Goal: Information Seeking & Learning: Learn about a topic

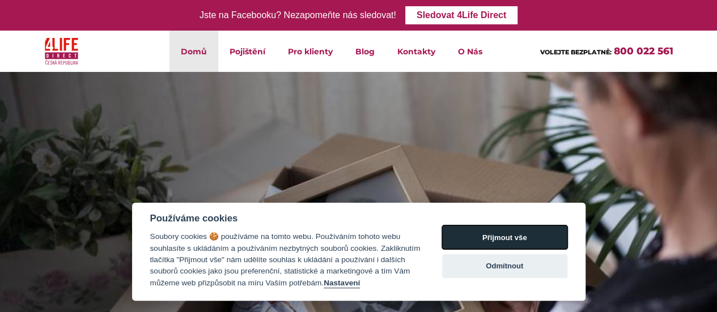
click at [508, 240] on button "Přijmout vše" at bounding box center [504, 238] width 125 height 24
checkbox input "true"
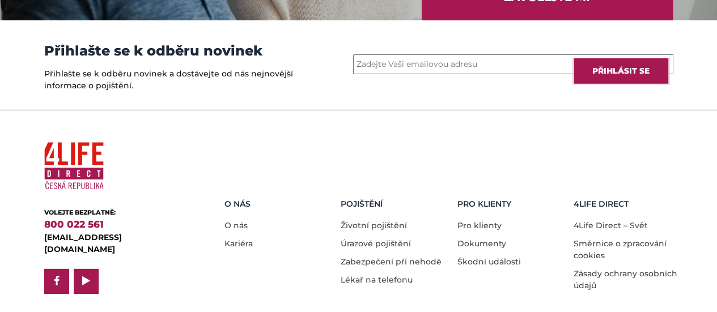
scroll to position [1692, 0]
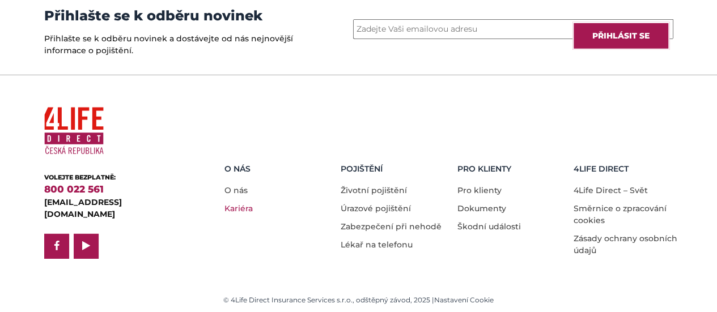
click at [243, 208] on link "Kariéra" at bounding box center [238, 209] width 28 height 10
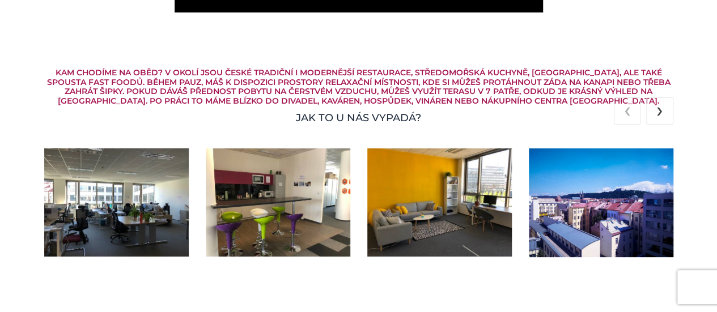
scroll to position [2248, 0]
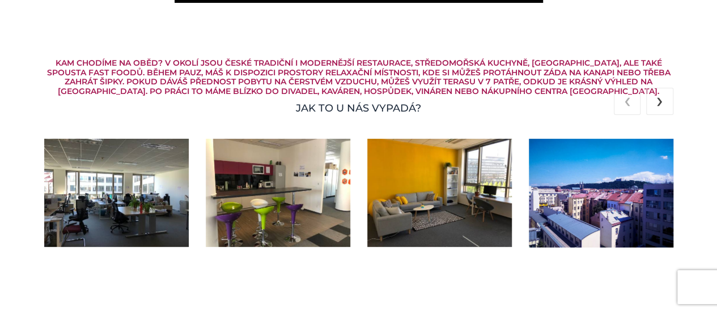
drag, startPoint x: 725, startPoint y: 28, endPoint x: 725, endPoint y: 202, distance: 174.6
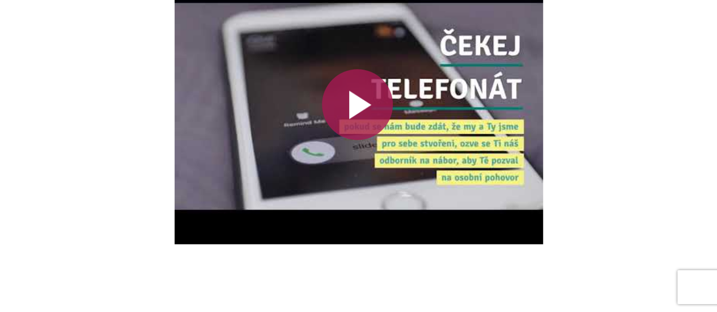
scroll to position [2679, 0]
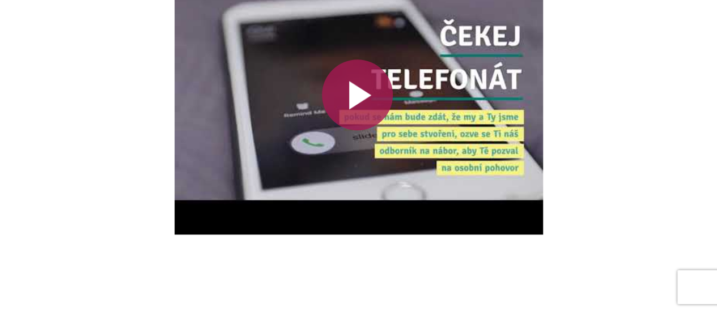
click at [363, 87] on div at bounding box center [357, 95] width 71 height 71
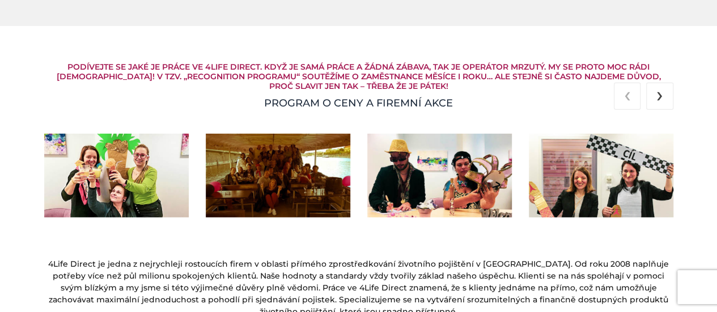
scroll to position [1579, 0]
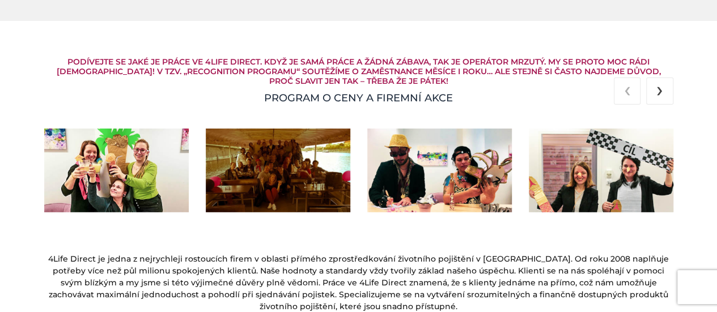
click at [655, 99] on button "›" at bounding box center [659, 91] width 27 height 27
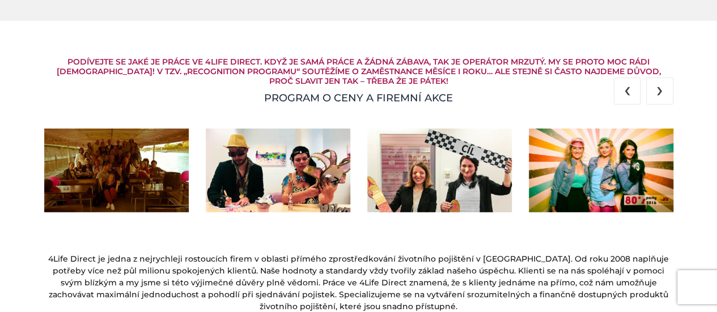
click at [632, 88] on button "‹" at bounding box center [627, 91] width 27 height 27
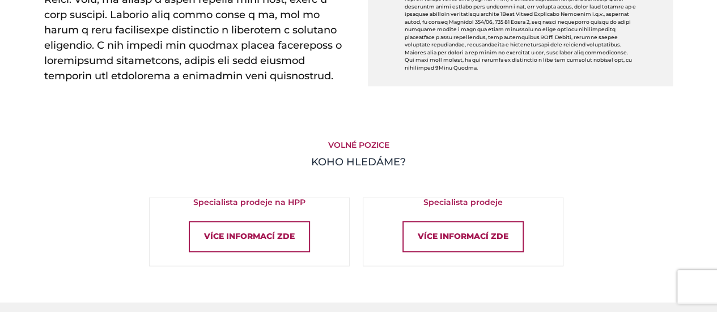
scroll to position [670, 0]
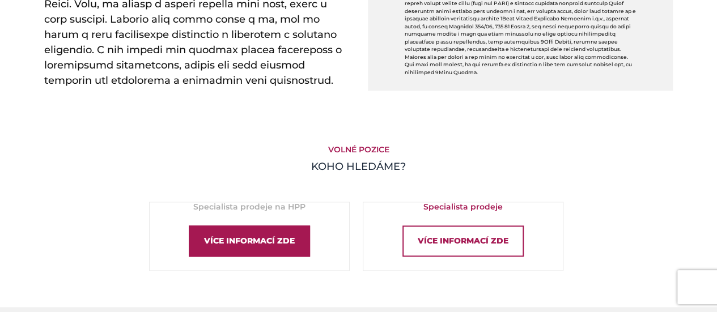
click at [272, 233] on div "Více informací zde" at bounding box center [249, 241] width 121 height 31
